Goal: Information Seeking & Learning: Check status

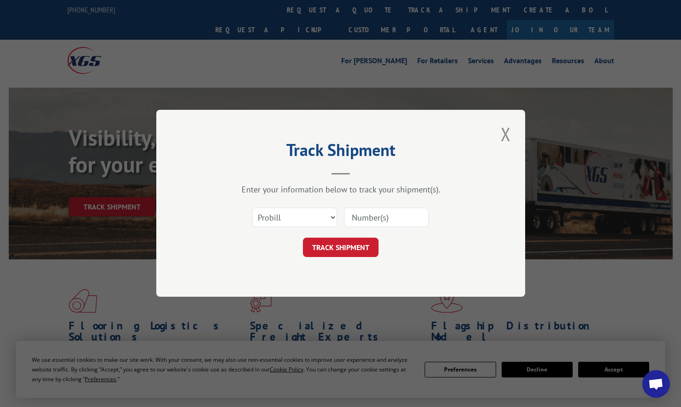
click at [290, 219] on select "Select category... Probill BOL PO" at bounding box center [294, 217] width 85 height 19
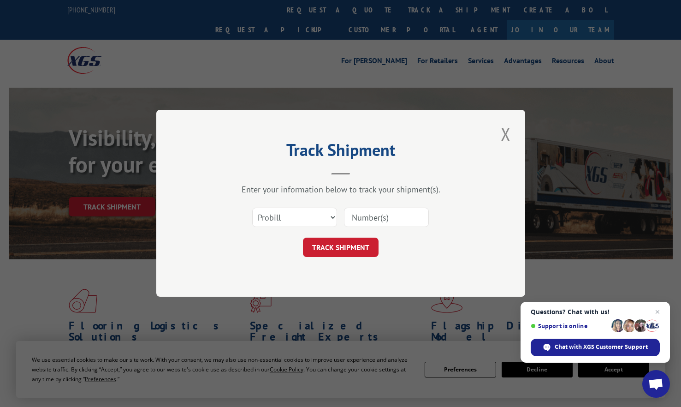
select select "bol"
click at [252, 208] on select "Select category... Probill BOL PO" at bounding box center [294, 217] width 85 height 19
click at [371, 221] on input at bounding box center [386, 217] width 85 height 19
paste input "427965"
type input "427965"
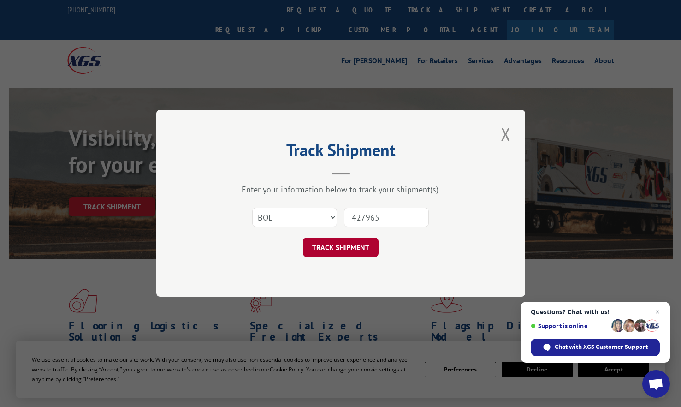
click at [346, 243] on button "TRACK SHIPMENT" at bounding box center [341, 247] width 76 height 19
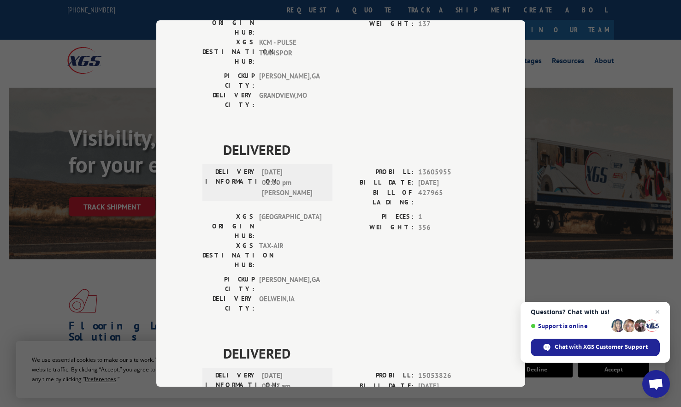
scroll to position [202, 0]
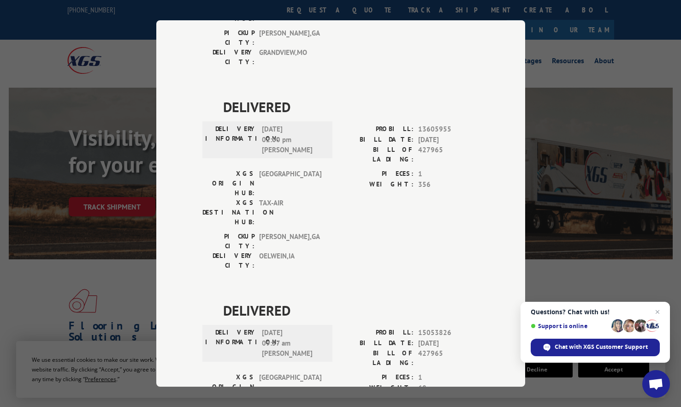
click at [567, 86] on div "Track Shipment DELIVERED DELIVERY INFORMATION: [DATE] 05:15 pm [PERSON_NAME] PR…" at bounding box center [340, 203] width 681 height 407
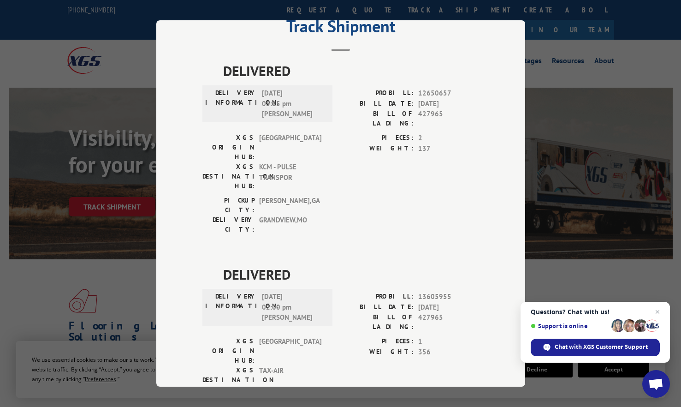
scroll to position [0, 0]
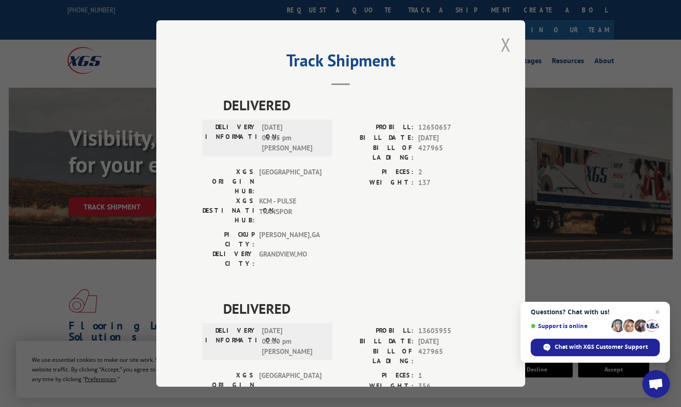
click at [500, 45] on button "Close modal" at bounding box center [506, 44] width 16 height 25
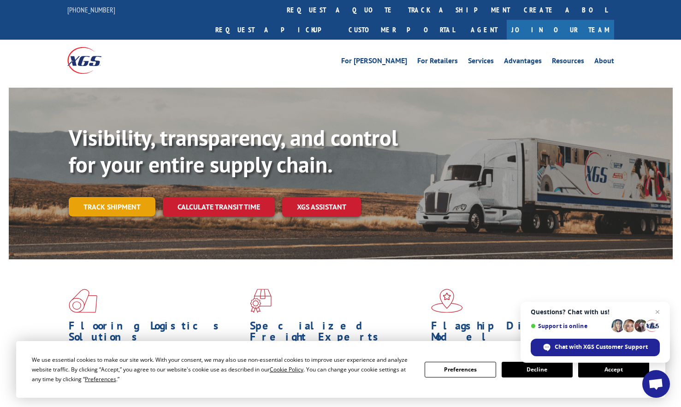
click at [123, 197] on link "Track shipment" at bounding box center [112, 206] width 87 height 19
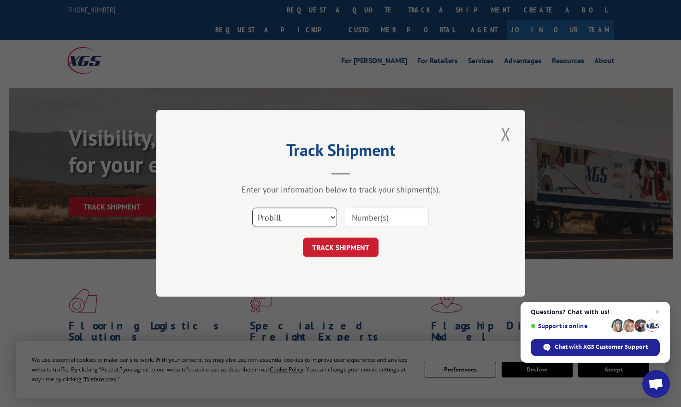
click at [317, 213] on select "Select category... Probill BOL PO" at bounding box center [294, 217] width 85 height 19
select select "bol"
click at [252, 208] on select "Select category... Probill BOL PO" at bounding box center [294, 217] width 85 height 19
click at [402, 205] on div "Select category... Probill BOL PO" at bounding box center [340, 217] width 277 height 30
click at [394, 216] on input at bounding box center [386, 217] width 85 height 19
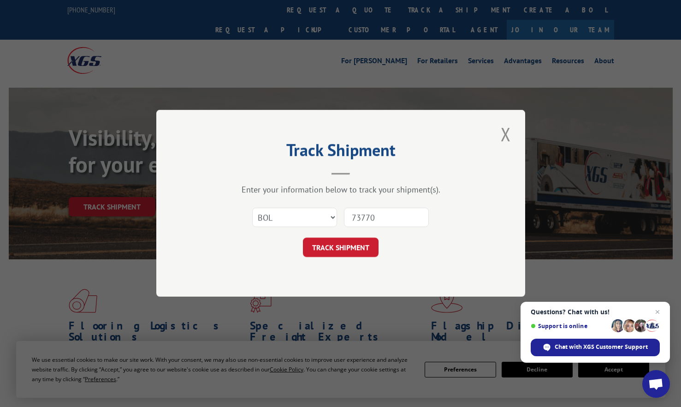
type input "737705"
click button "TRACK SHIPMENT" at bounding box center [341, 247] width 76 height 19
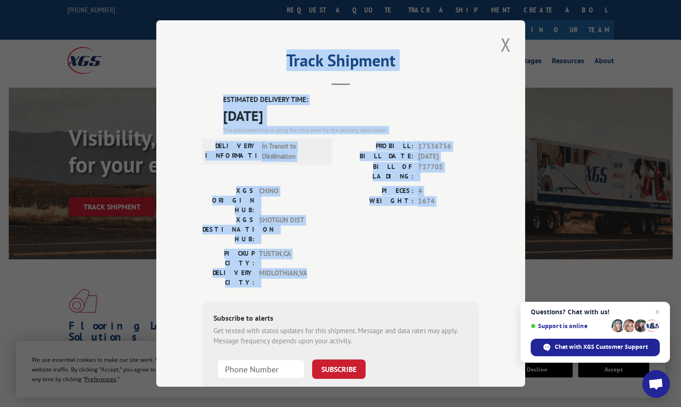
drag, startPoint x: 285, startPoint y: 59, endPoint x: 396, endPoint y: 231, distance: 205.8
click at [396, 231] on div "Track Shipment ESTIMATED DELIVERY TIME: [DATE] The estimated time is using the …" at bounding box center [340, 203] width 369 height 366
copy div "Track Shipment ESTIMATED DELIVERY TIME: [DATE] The estimated time is using the …"
